Goal: Information Seeking & Learning: Learn about a topic

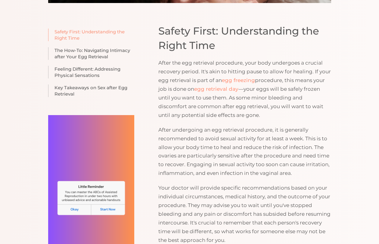
scroll to position [377, 0]
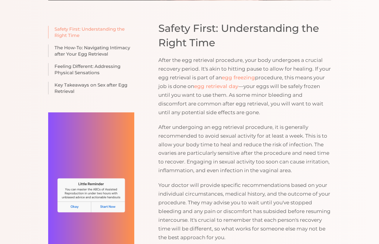
click at [297, 88] on p "After the egg retrieval procedure, your body undergoes a crucial recovery perio…" at bounding box center [244, 86] width 172 height 61
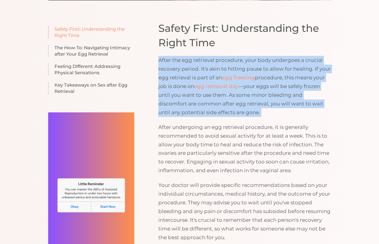
click at [297, 88] on p "After the egg retrieval procedure, your body undergoes a crucial recovery perio…" at bounding box center [244, 86] width 172 height 61
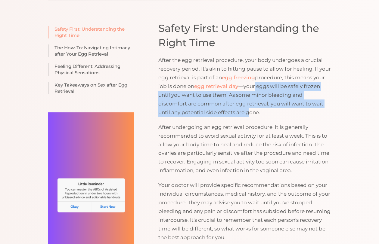
drag, startPoint x: 256, startPoint y: 85, endPoint x: 251, endPoint y: 110, distance: 25.5
click at [251, 110] on p "After the egg retrieval procedure, your body undergoes a crucial recovery perio…" at bounding box center [244, 86] width 172 height 61
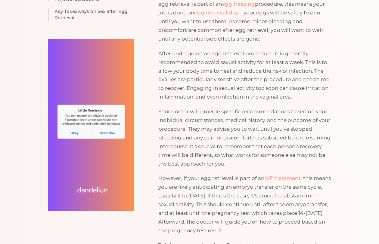
scroll to position [452, 0]
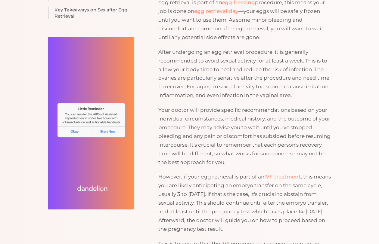
click at [235, 72] on p "After undergoing an egg retrieval procedure, it is generally recommended to avo…" at bounding box center [244, 74] width 172 height 52
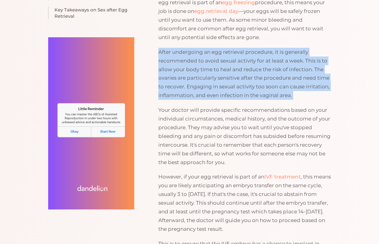
click at [235, 72] on p "After undergoing an egg retrieval procedure, it is generally recommended to avo…" at bounding box center [244, 74] width 172 height 52
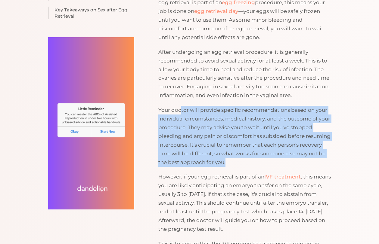
drag, startPoint x: 181, startPoint y: 110, endPoint x: 247, endPoint y: 159, distance: 82.3
click at [247, 159] on p "Your doctor will provide specific recommendations based on your individual circ…" at bounding box center [244, 136] width 172 height 61
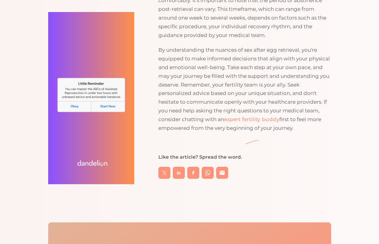
scroll to position [1380, 0]
